Goal: Find specific fact: Find specific fact

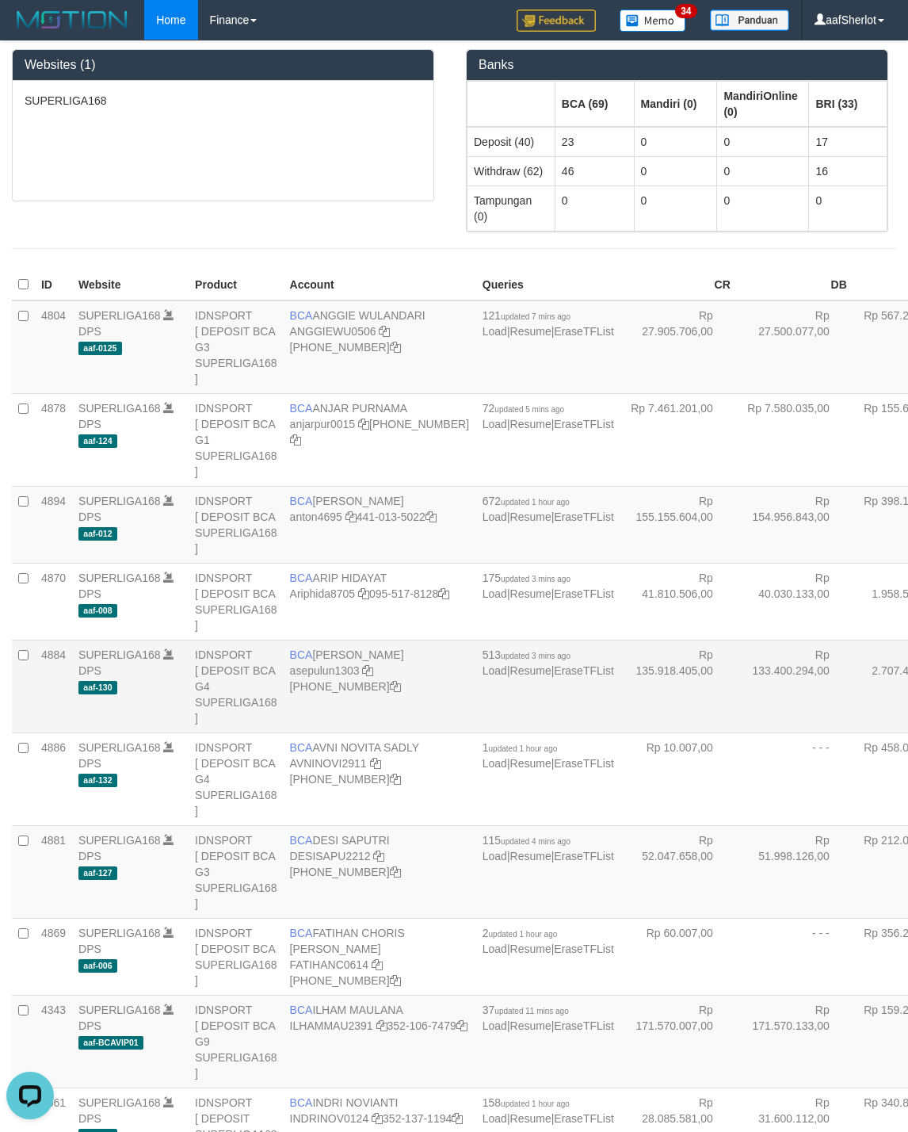
click at [737, 732] on td "Rp 133.400.294,00" at bounding box center [795, 686] width 117 height 93
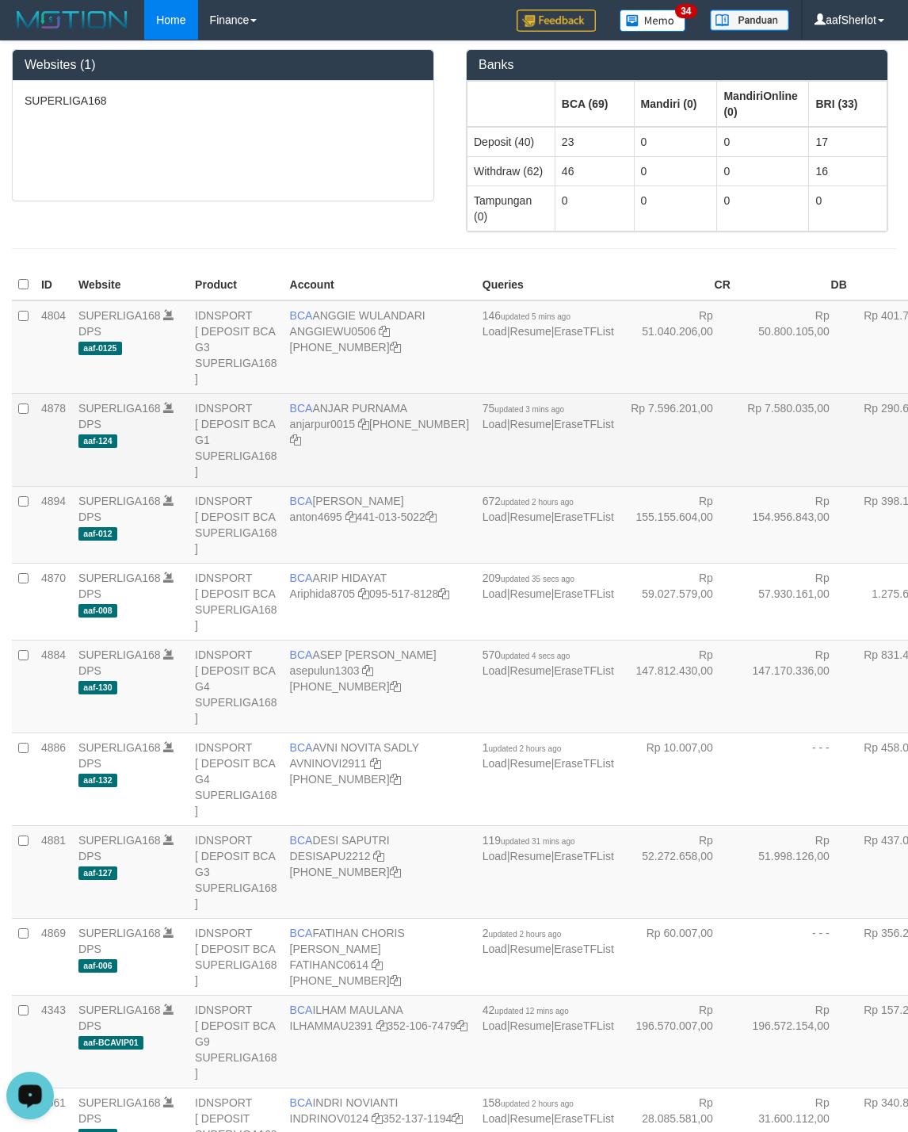
click at [737, 457] on td "Rp 7.580.035,00" at bounding box center [795, 439] width 117 height 93
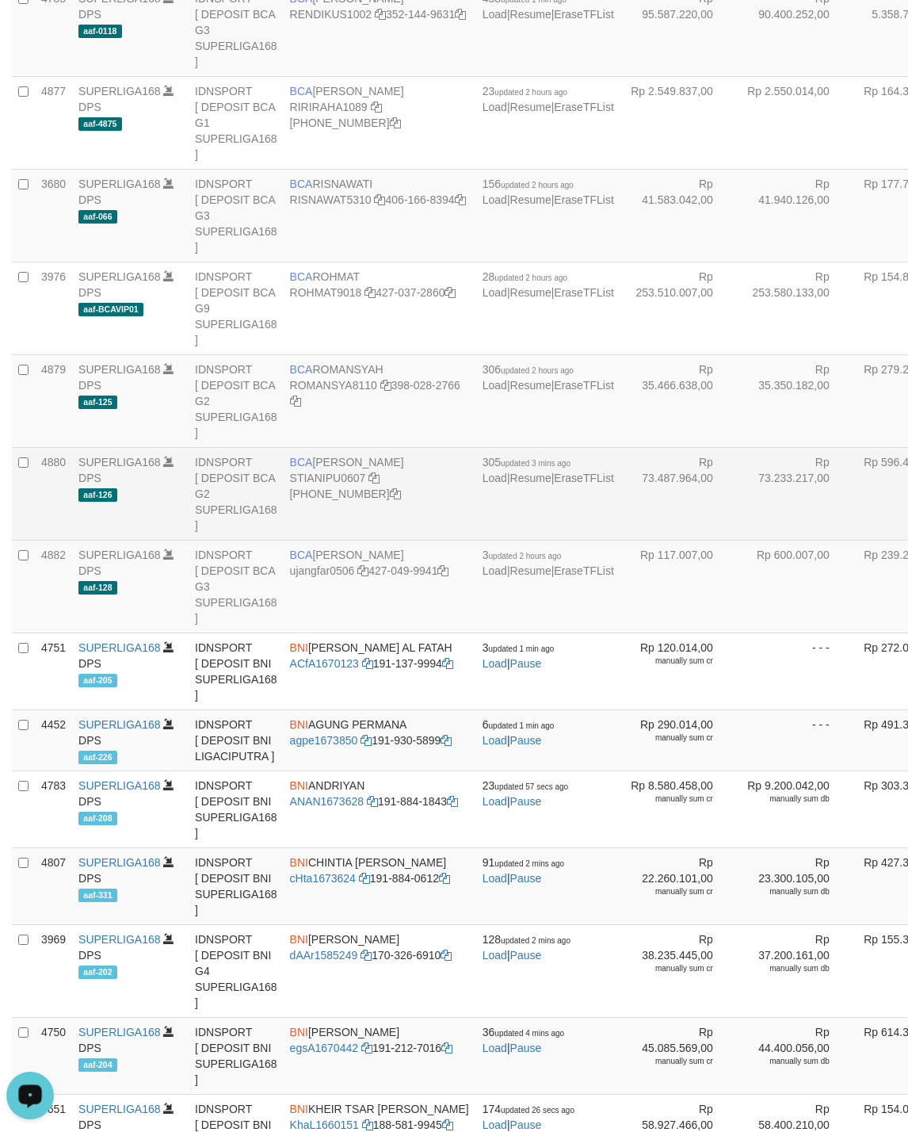
click at [737, 540] on td "Rp 73.233.217,00" at bounding box center [795, 493] width 117 height 93
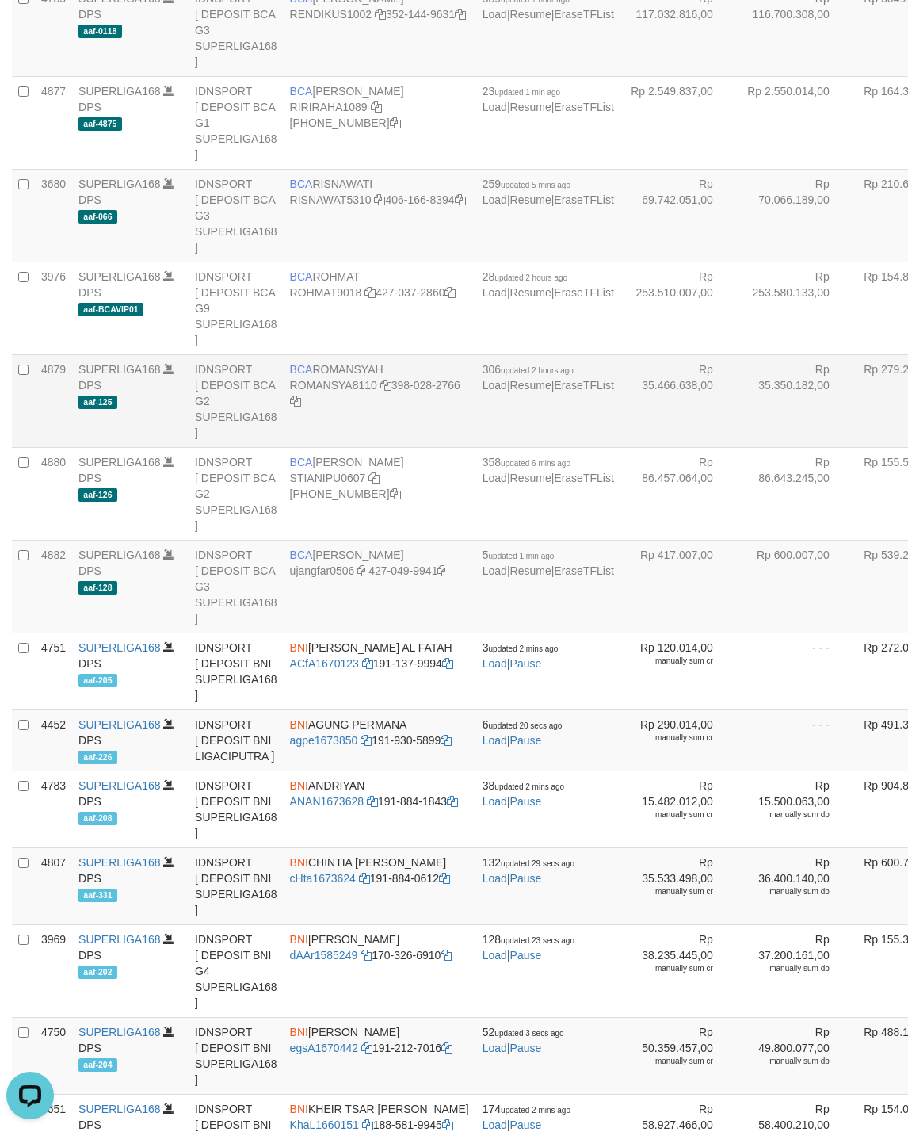
click at [621, 447] on td "Rp 35.466.638,00" at bounding box center [679, 400] width 117 height 93
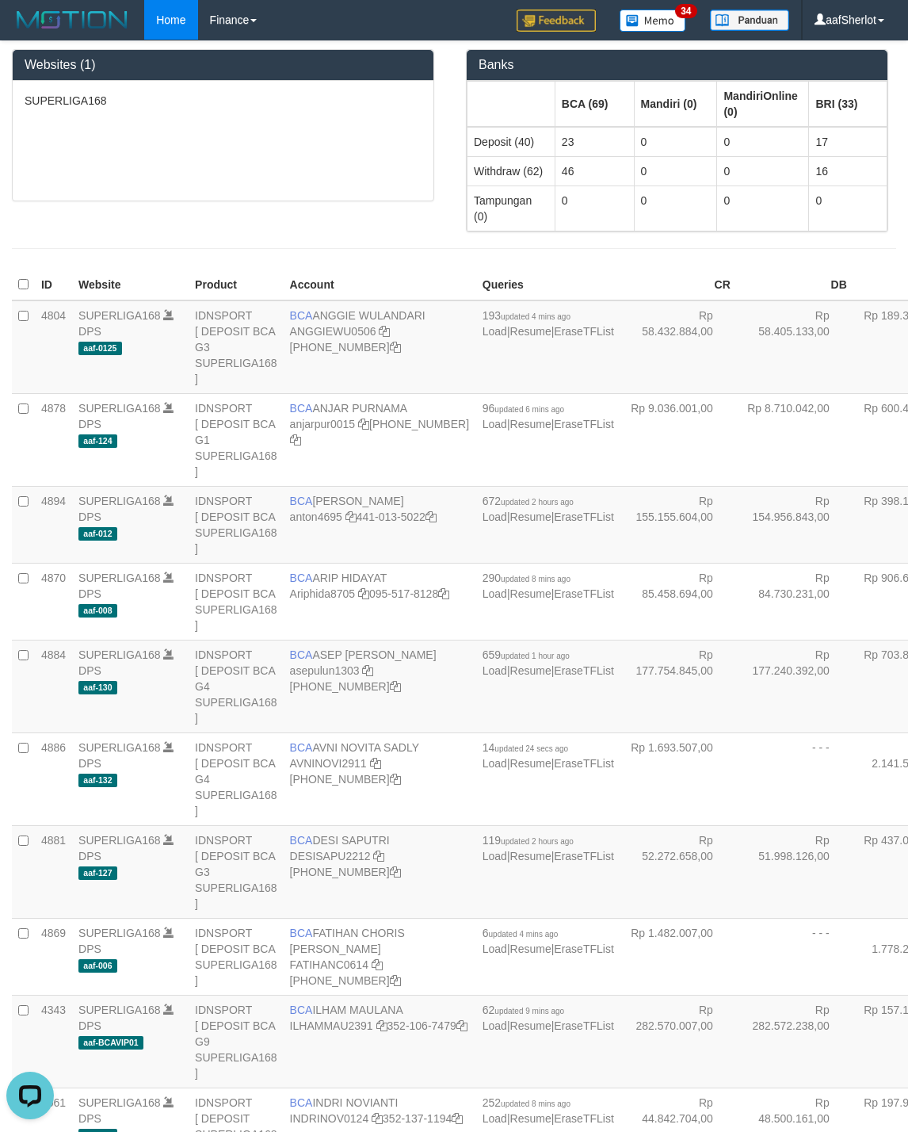
scroll to position [3888, 0]
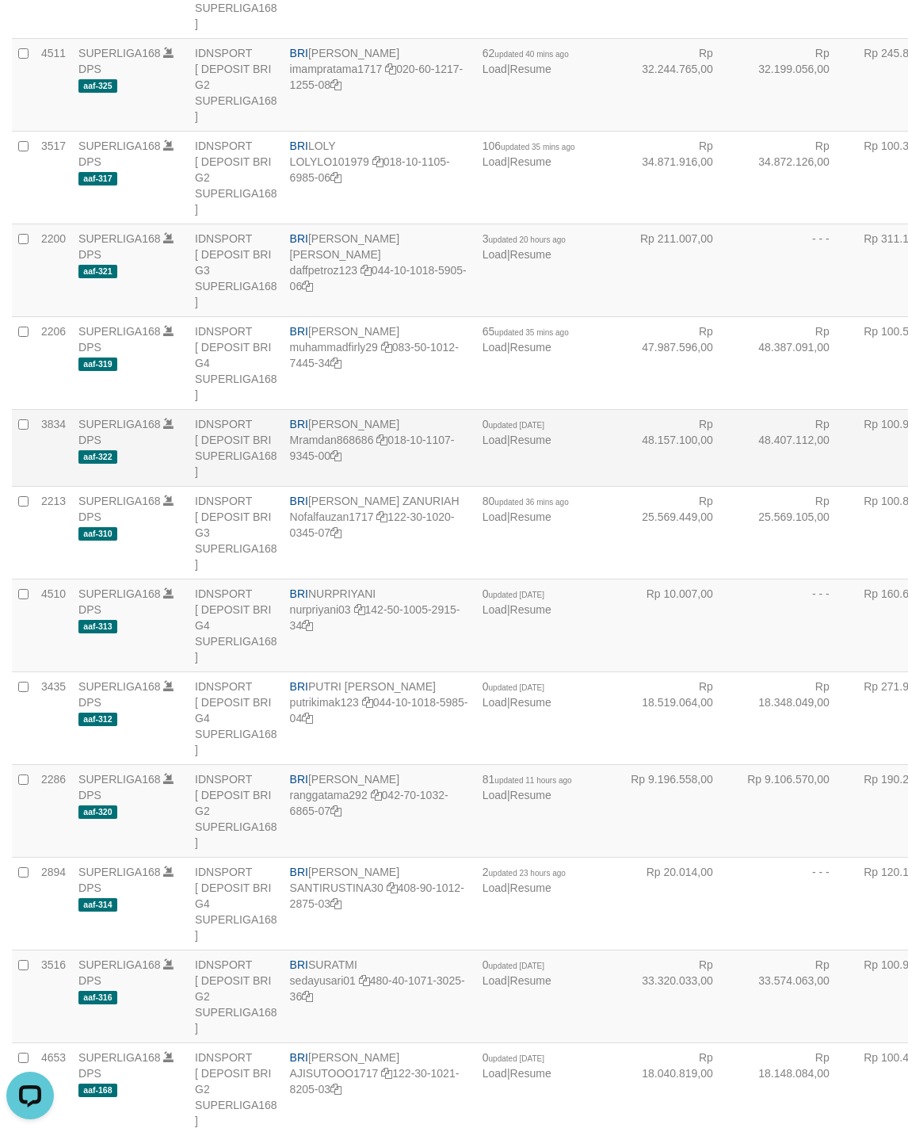
click at [737, 486] on td "Rp 48.407.112,00" at bounding box center [795, 447] width 117 height 77
click at [737, 486] on td "- - -" at bounding box center [795, 447] width 117 height 77
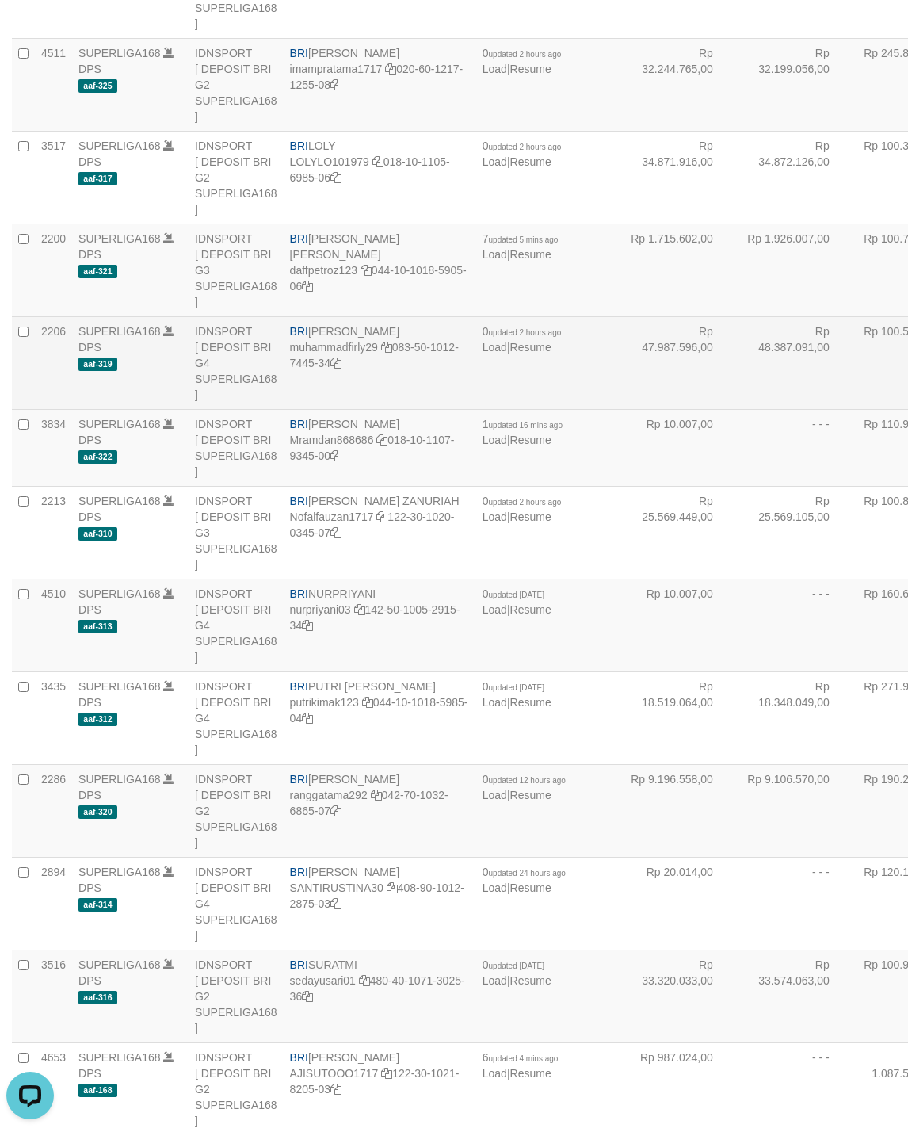
scroll to position [4524, 0]
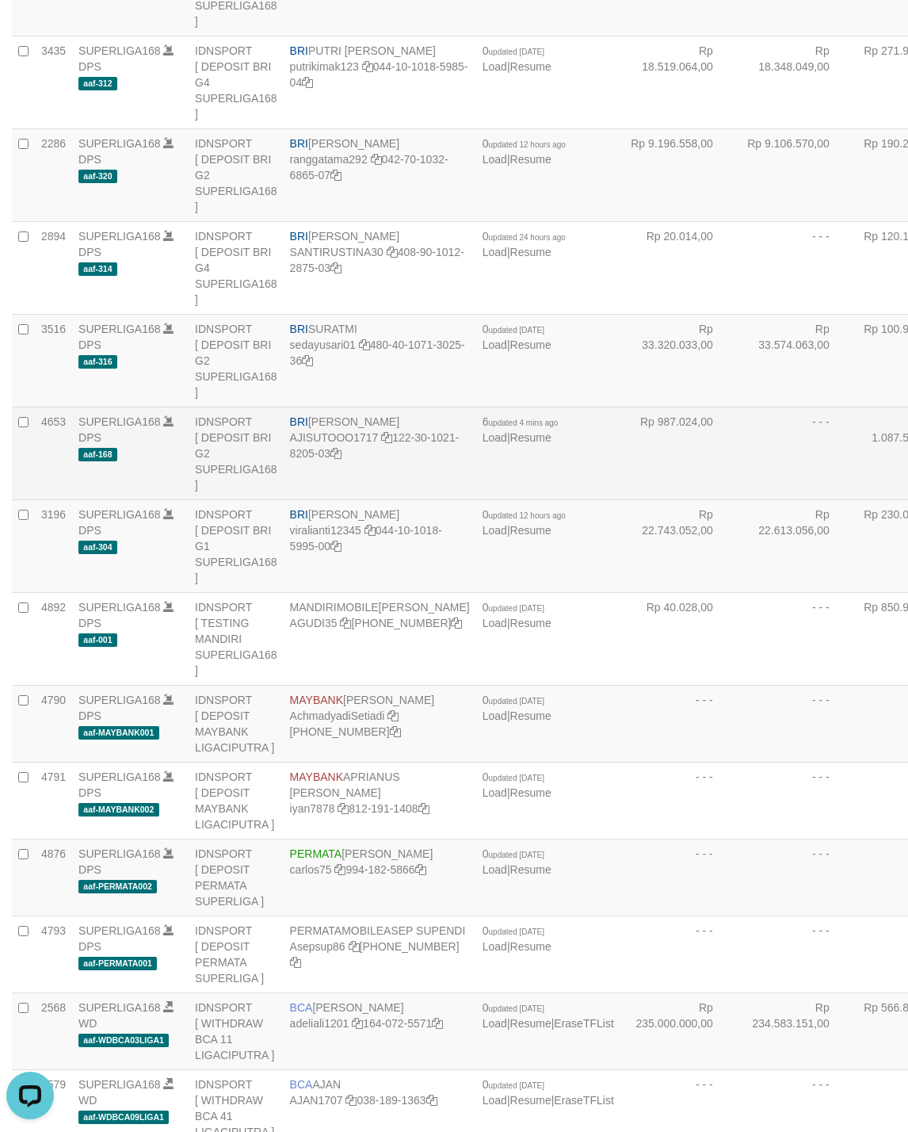
drag, startPoint x: 668, startPoint y: 592, endPoint x: 675, endPoint y: 587, distance: 8.6
click at [737, 499] on td "- - -" at bounding box center [795, 453] width 117 height 93
drag, startPoint x: 588, startPoint y: 597, endPoint x: 668, endPoint y: 607, distance: 80.7
click at [621, 499] on td "Rp 1.087.024,00" at bounding box center [679, 453] width 117 height 93
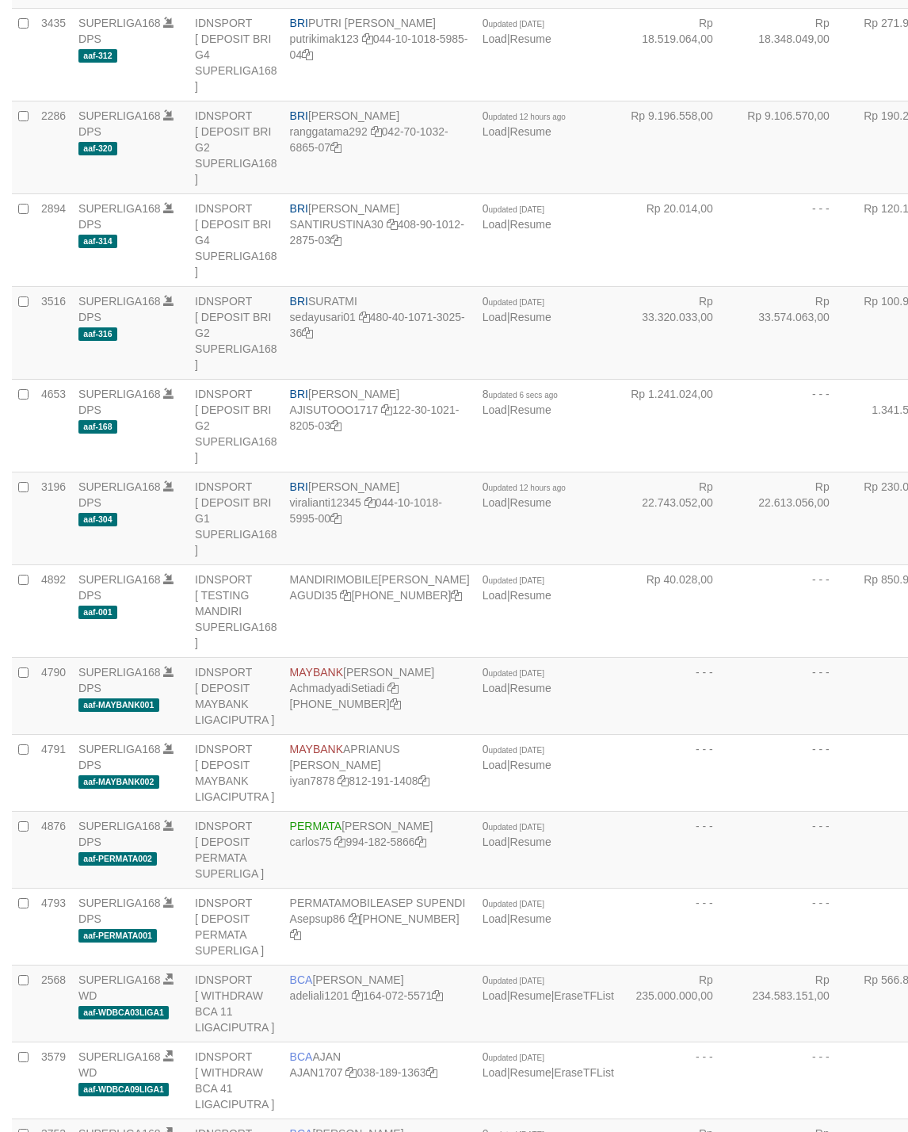
scroll to position [4524, 0]
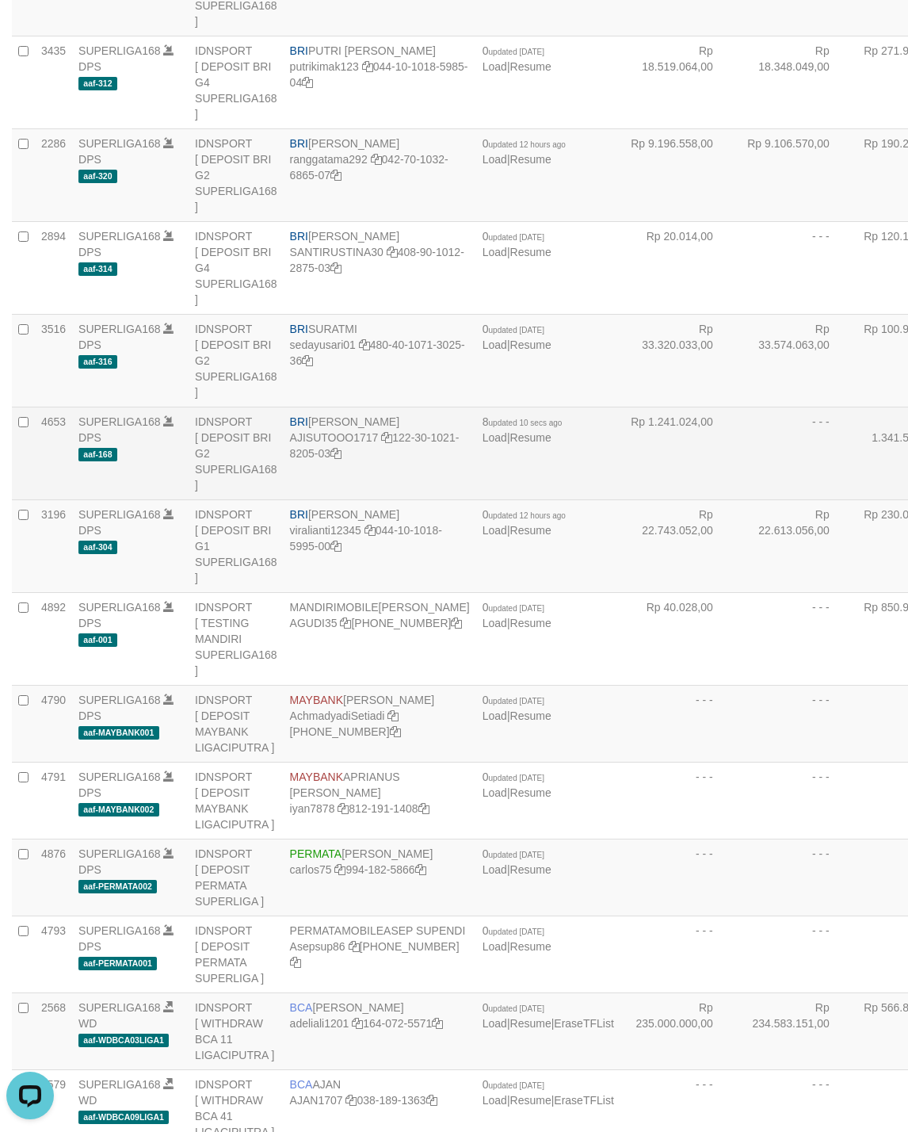
click at [316, 499] on td "BRI SUTO AJI RAMADHAN AJISUTOOO1717 122-30-1021-8205-03" at bounding box center [380, 453] width 193 height 93
click at [315, 499] on td "BRI SUTO AJI RAMADHAN AJISUTOOO1717 122-30-1021-8205-03" at bounding box center [380, 453] width 193 height 93
copy td "BRI SUTO AJI RAMADHAN"
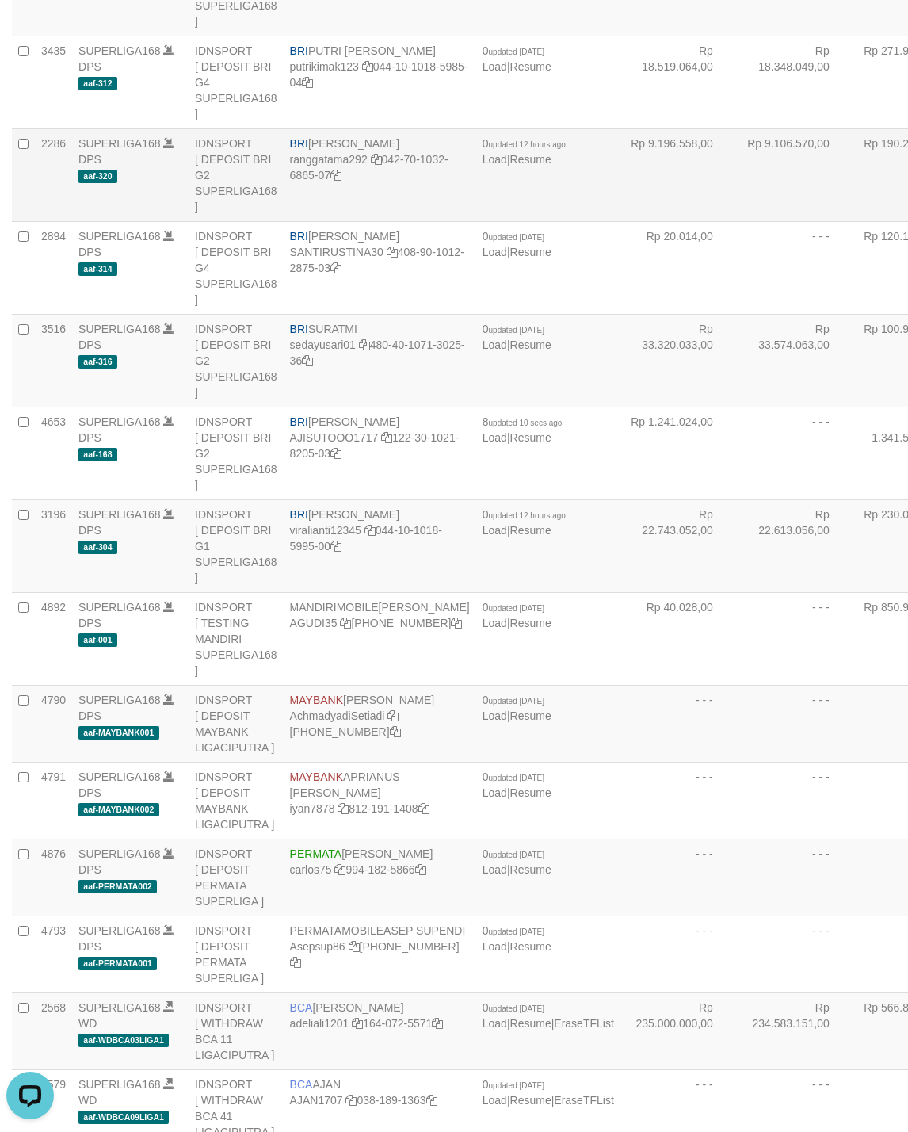
click at [621, 221] on td "Rp 9.196.558,00" at bounding box center [679, 174] width 117 height 93
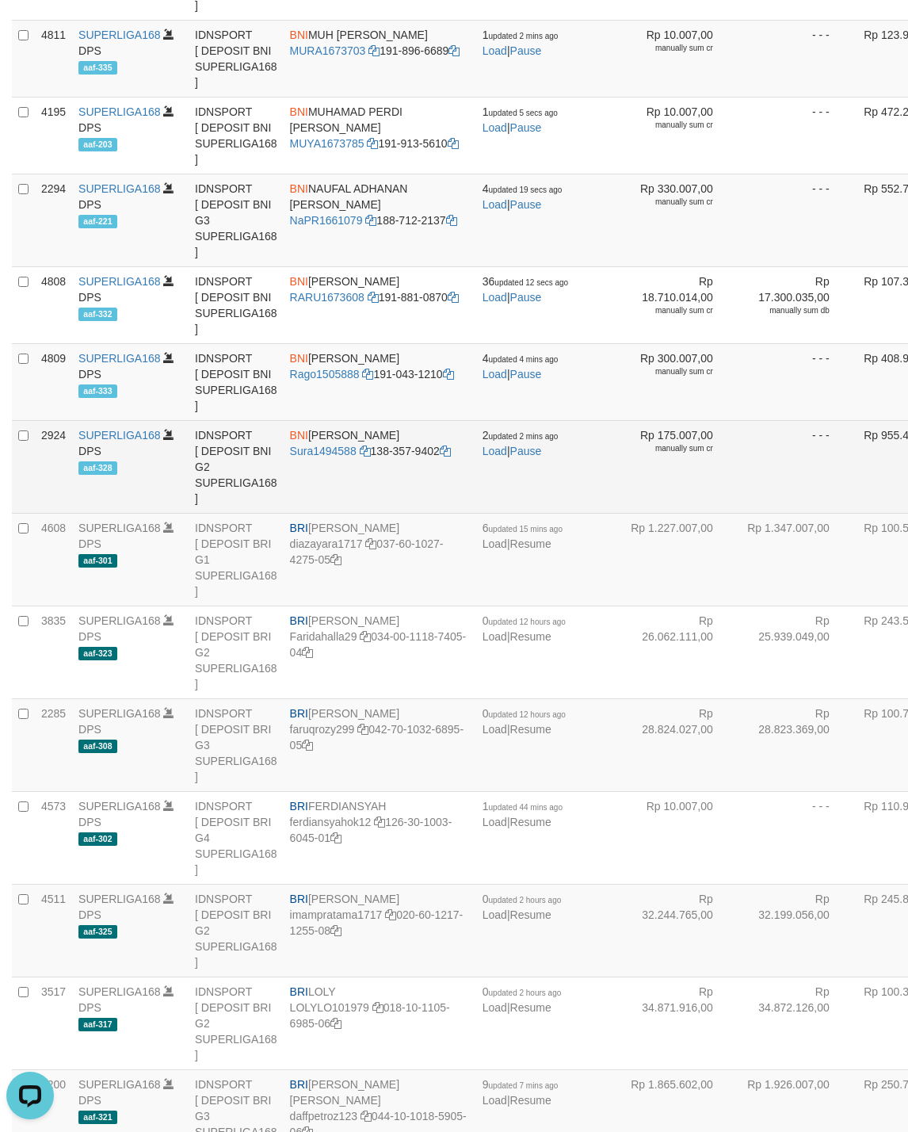
click at [300, 442] on span "BNI" at bounding box center [299, 435] width 18 height 13
copy td "BNI SUTO AJI RAMADHAN"
